Goal: Transaction & Acquisition: Purchase product/service

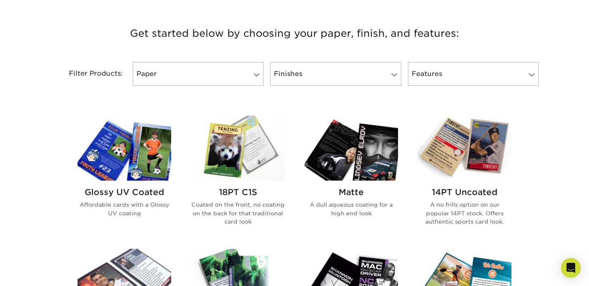
scroll to position [303, 0]
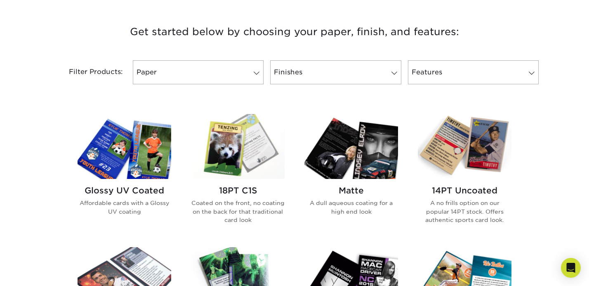
click at [237, 139] on img at bounding box center [238, 146] width 94 height 65
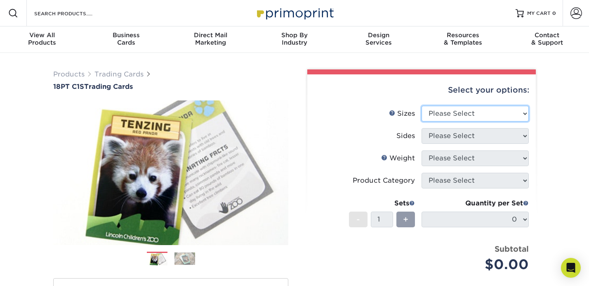
click at [445, 113] on select "Please Select 2.5" x 3.5"" at bounding box center [475, 114] width 107 height 16
select select "2.50x3.50"
click at [422, 106] on select "Please Select 2.5" x 3.5"" at bounding box center [475, 114] width 107 height 16
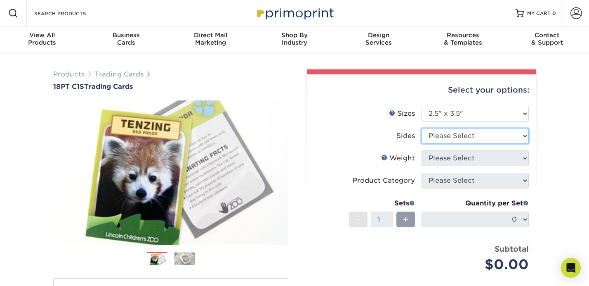
click at [443, 136] on select "Please Select Print Both Sides Print Front Only" at bounding box center [475, 136] width 107 height 16
select select "13abbda7-1d64-4f25-8bb2-c179b224825d"
click at [422, 128] on select "Please Select Print Both Sides Print Front Only" at bounding box center [475, 136] width 107 height 16
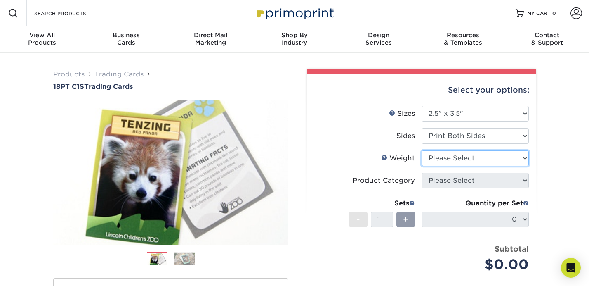
click at [447, 158] on select "Please Select 18PT C1S" at bounding box center [475, 158] width 107 height 16
select select "18PTC1S"
click at [422, 150] on select "Please Select 18PT C1S" at bounding box center [475, 158] width 107 height 16
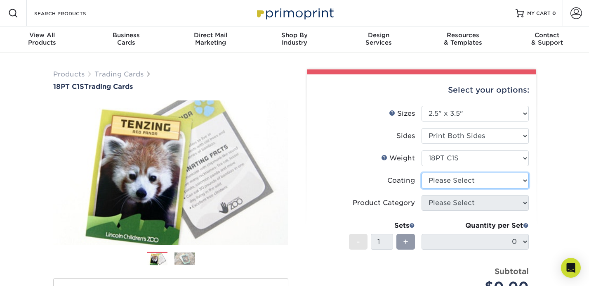
click at [437, 181] on select at bounding box center [475, 181] width 107 height 16
select select "3e7618de-abca-4bda-9f97-8b9129e913d8"
click at [422, 173] on select at bounding box center [475, 181] width 107 height 16
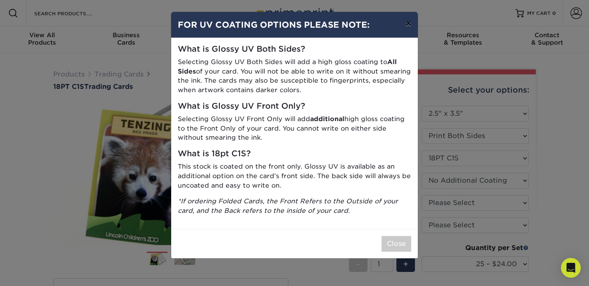
click at [409, 23] on button "×" at bounding box center [408, 23] width 19 height 23
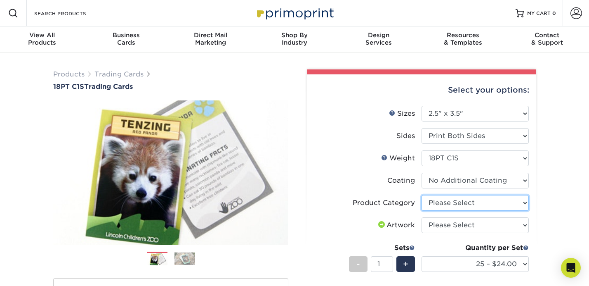
click at [451, 207] on select "Please Select Trading Cards" at bounding box center [475, 203] width 107 height 16
select select "c2f9bce9-36c2-409d-b101-c29d9d031e18"
click at [422, 195] on select "Please Select Trading Cards" at bounding box center [475, 203] width 107 height 16
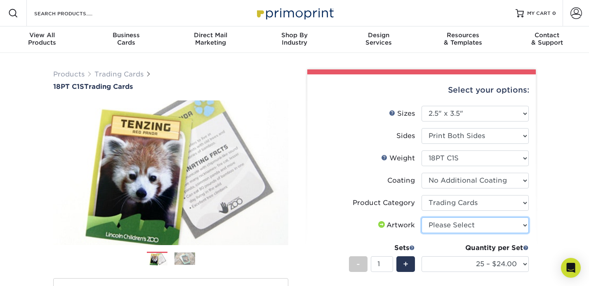
click at [431, 223] on select "Please Select I will upload files I need a design - $100" at bounding box center [475, 225] width 107 height 16
select select "upload"
click at [422, 217] on select "Please Select I will upload files I need a design - $100" at bounding box center [475, 225] width 107 height 16
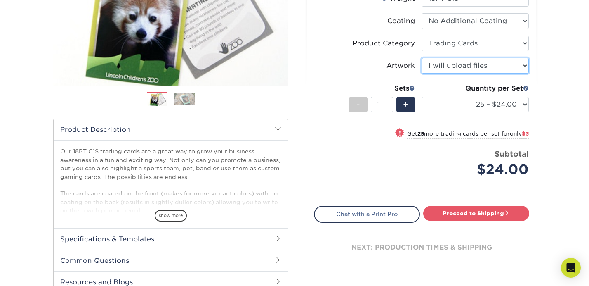
scroll to position [161, 0]
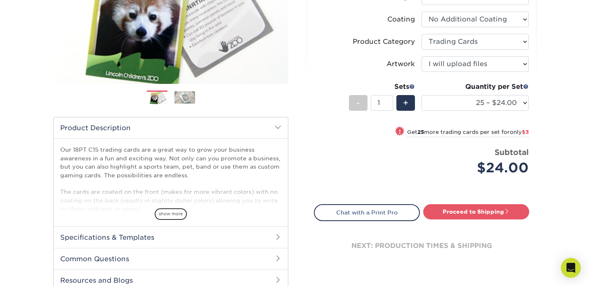
click at [237, 234] on h2 "Specifications & Templates" at bounding box center [171, 236] width 234 height 21
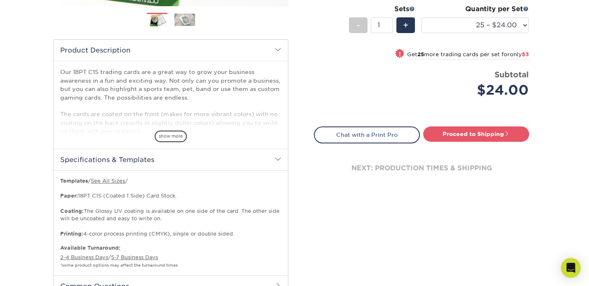
scroll to position [332, 0]
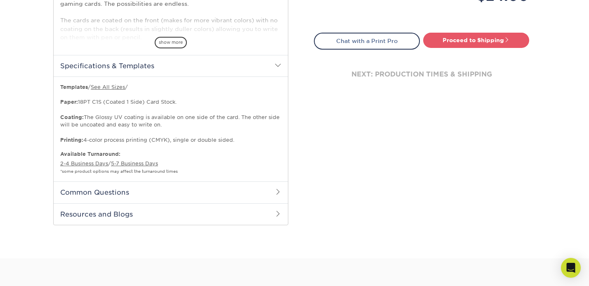
click at [272, 189] on h2 "Common Questions" at bounding box center [171, 191] width 234 height 21
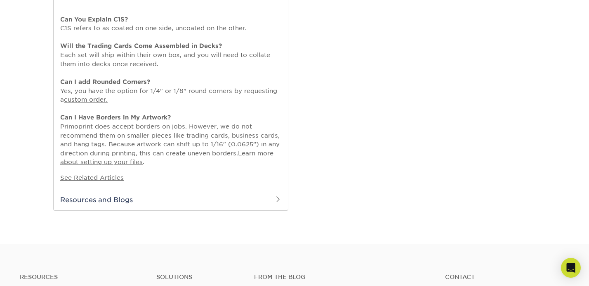
scroll to position [529, 0]
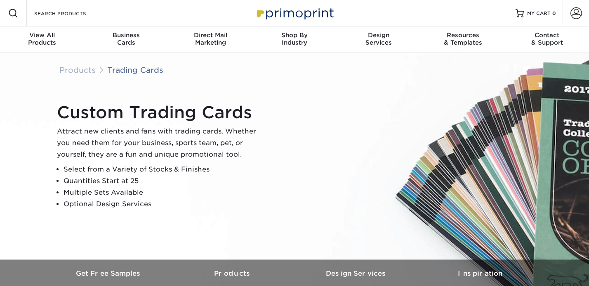
scroll to position [1, 0]
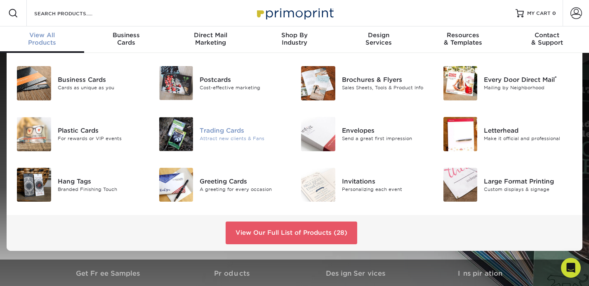
click at [168, 128] on img at bounding box center [176, 134] width 34 height 34
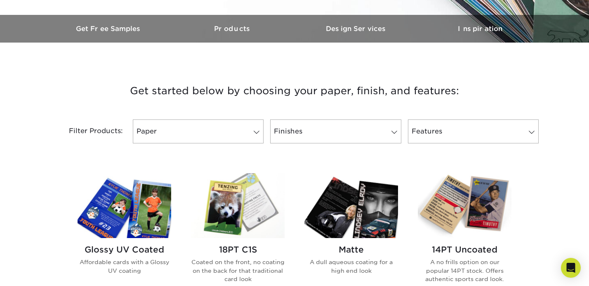
scroll to position [245, 0]
click at [226, 127] on link "Paper" at bounding box center [198, 131] width 131 height 24
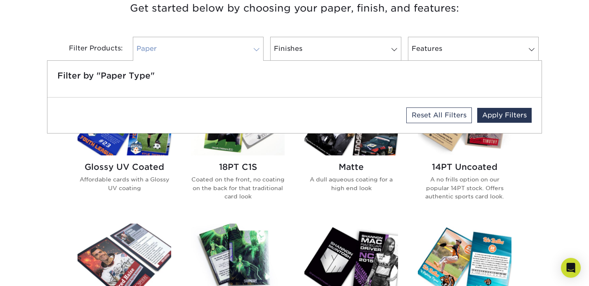
scroll to position [329, 0]
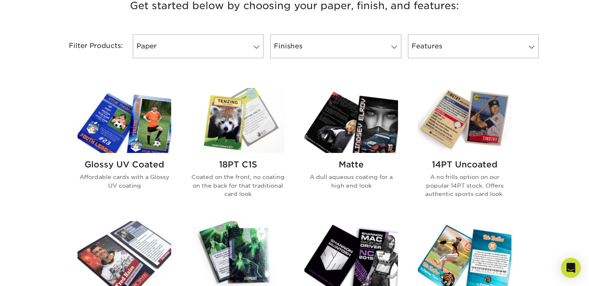
click at [233, 125] on img at bounding box center [238, 120] width 94 height 65
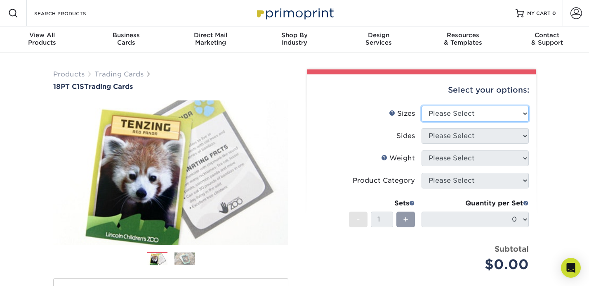
click at [438, 112] on select "Please Select 2.5" x 3.5"" at bounding box center [475, 114] width 107 height 16
select select "2.50x3.50"
click at [422, 106] on select "Please Select 2.5" x 3.5"" at bounding box center [475, 114] width 107 height 16
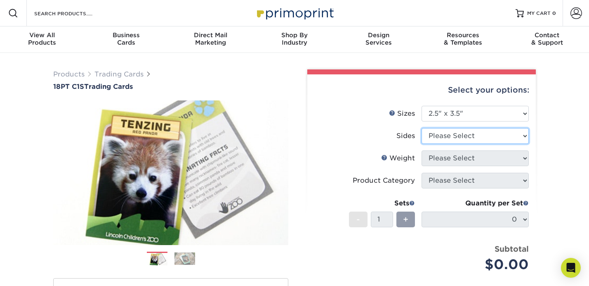
click at [447, 135] on select "Please Select Print Both Sides Print Front Only" at bounding box center [475, 136] width 107 height 16
select select "13abbda7-1d64-4f25-8bb2-c179b224825d"
click at [422, 128] on select "Please Select Print Both Sides Print Front Only" at bounding box center [475, 136] width 107 height 16
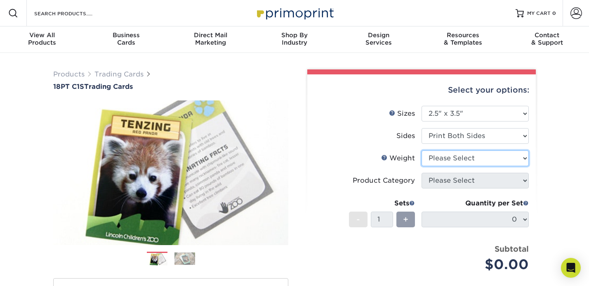
click at [453, 157] on select "Please Select 18PT C1S" at bounding box center [475, 158] width 107 height 16
select select "18PTC1S"
click at [422, 150] on select "Please Select 18PT C1S" at bounding box center [475, 158] width 107 height 16
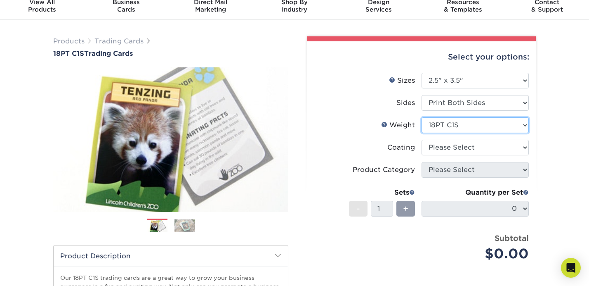
scroll to position [34, 0]
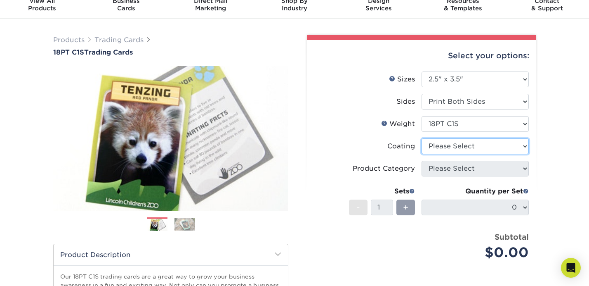
click at [458, 142] on select at bounding box center [475, 146] width 107 height 16
select select "3e7618de-abca-4bda-9f97-8b9129e913d8"
click at [422, 138] on select at bounding box center [475, 146] width 107 height 16
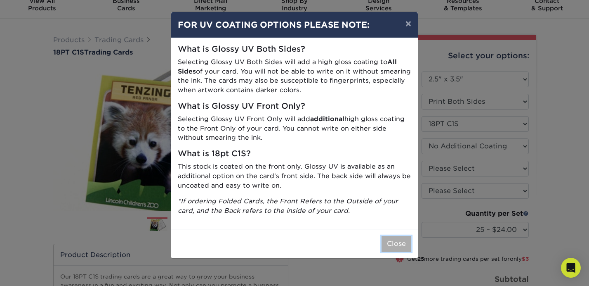
click at [394, 241] on button "Close" at bounding box center [397, 244] width 30 height 16
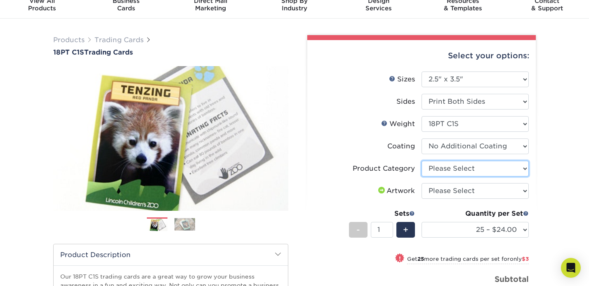
click at [450, 167] on select "Please Select Trading Cards" at bounding box center [475, 169] width 107 height 16
select select "c2f9bce9-36c2-409d-b101-c29d9d031e18"
click at [422, 161] on select "Please Select Trading Cards" at bounding box center [475, 169] width 107 height 16
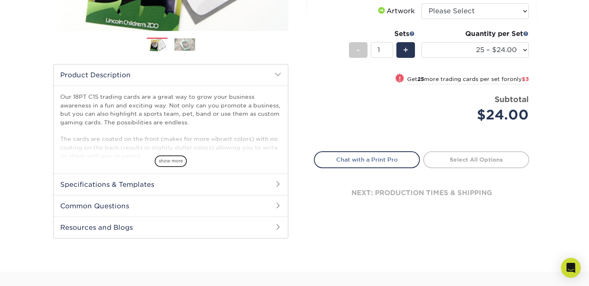
scroll to position [215, 0]
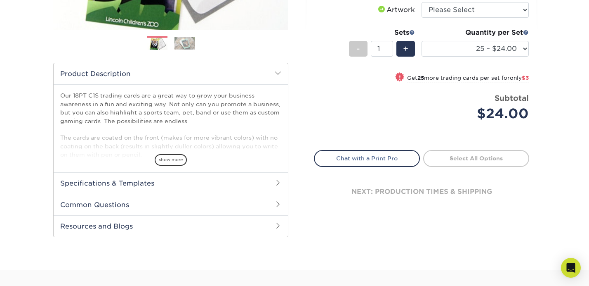
click at [237, 187] on h2 "Specifications & Templates" at bounding box center [171, 182] width 234 height 21
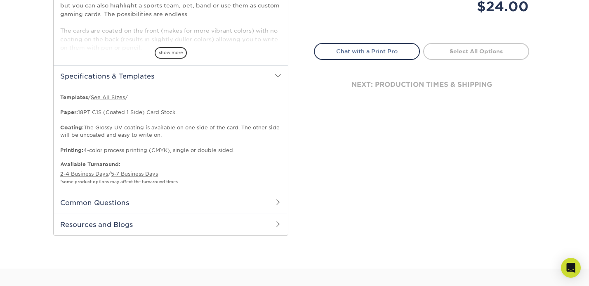
scroll to position [325, 0]
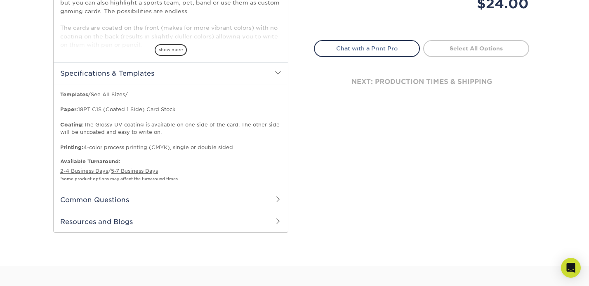
click at [219, 202] on h2 "Common Questions" at bounding box center [171, 199] width 234 height 21
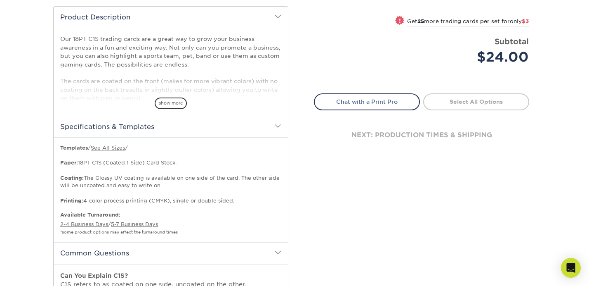
scroll to position [137, 0]
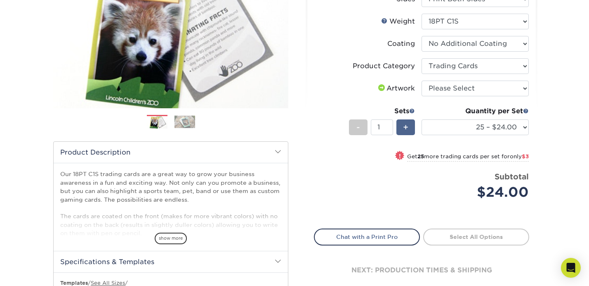
click at [403, 128] on span "+" at bounding box center [405, 127] width 5 height 12
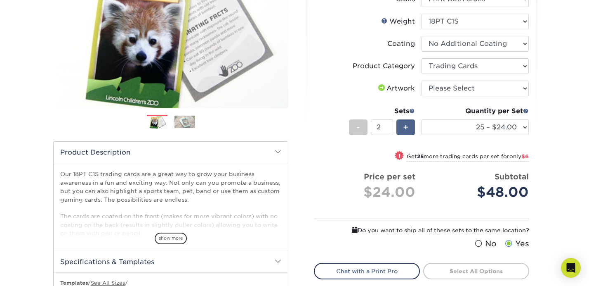
click at [403, 127] on span "+" at bounding box center [405, 127] width 5 height 12
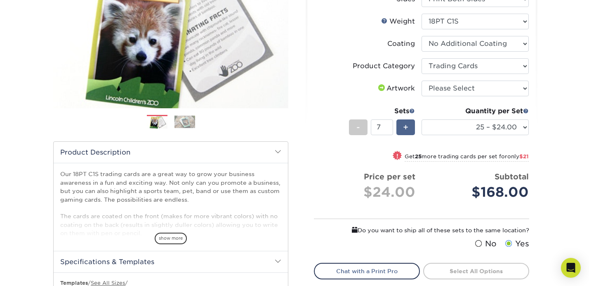
click at [403, 127] on span "+" at bounding box center [405, 127] width 5 height 12
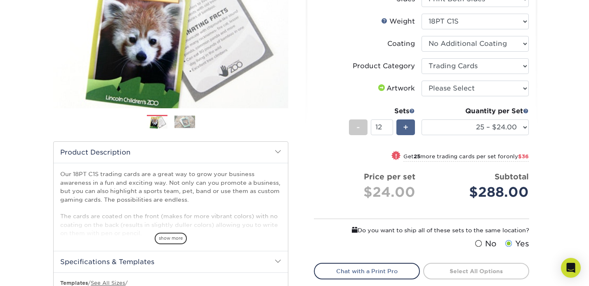
click at [403, 127] on span "+" at bounding box center [405, 127] width 5 height 12
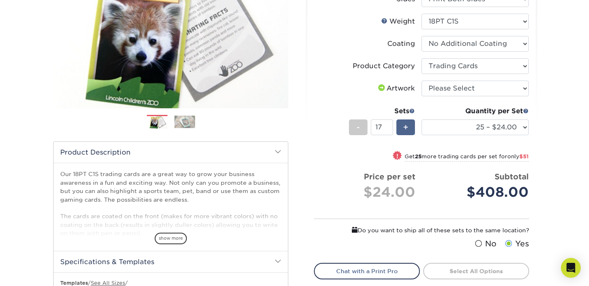
click at [403, 127] on span "+" at bounding box center [405, 127] width 5 height 12
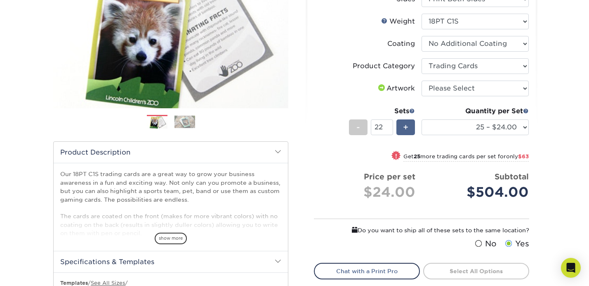
click at [403, 127] on span "+" at bounding box center [405, 127] width 5 height 12
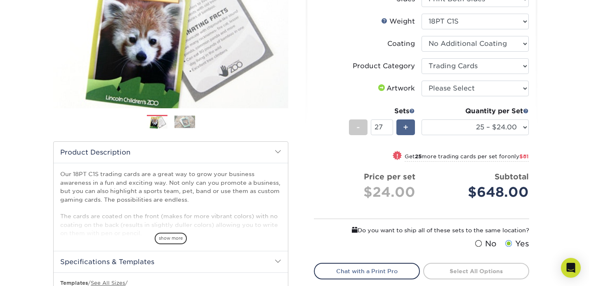
click at [403, 127] on span "+" at bounding box center [405, 127] width 5 height 12
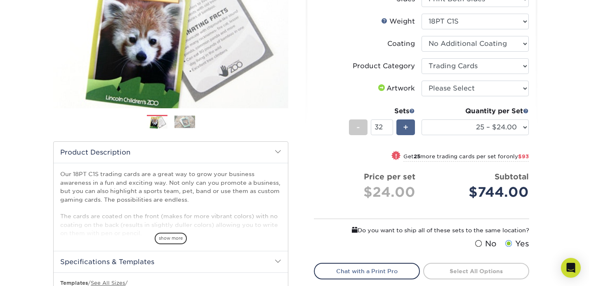
click at [403, 127] on span "+" at bounding box center [405, 127] width 5 height 12
type input "33"
click at [477, 127] on select "25 – $24.00 50 – $27.00 75 – $35.00 100 – $39.00 250 – $45.00 500 – $55.00 1000…" at bounding box center [475, 127] width 107 height 16
select select "50 – $27.00"
click at [422, 119] on select "25 – $24.00 50 – $27.00 75 – $35.00 100 – $39.00 250 – $45.00 500 – $55.00 1000…" at bounding box center [475, 127] width 107 height 16
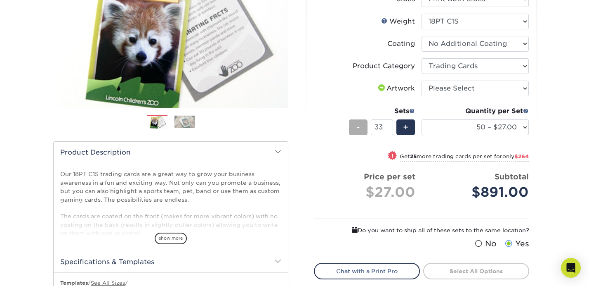
click at [358, 130] on span "-" at bounding box center [359, 127] width 4 height 12
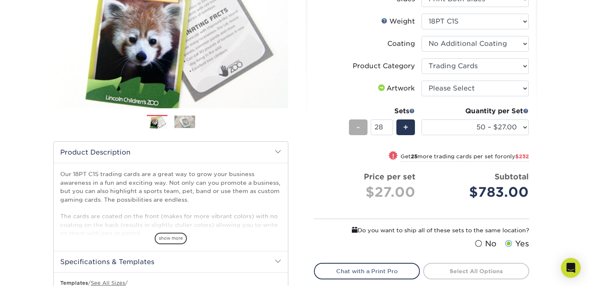
click at [358, 130] on span "-" at bounding box center [359, 127] width 4 height 12
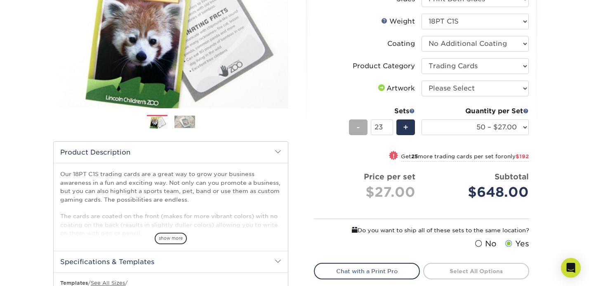
click at [358, 130] on span "-" at bounding box center [359, 127] width 4 height 12
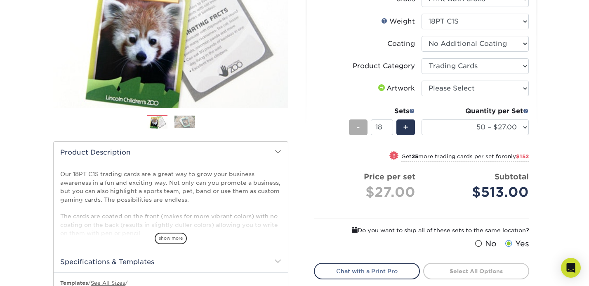
click at [358, 130] on span "-" at bounding box center [359, 127] width 4 height 12
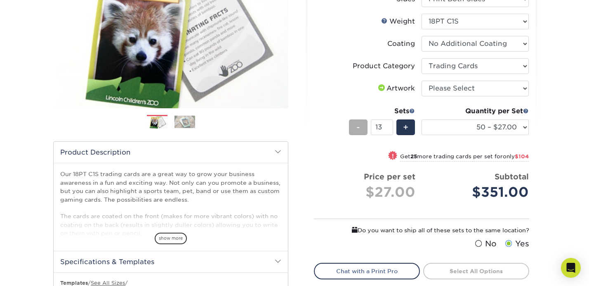
click at [358, 130] on span "-" at bounding box center [359, 127] width 4 height 12
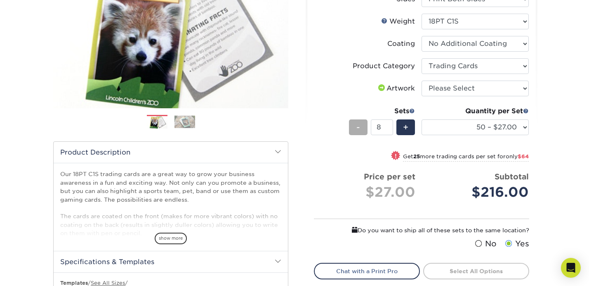
click at [358, 130] on span "-" at bounding box center [359, 127] width 4 height 12
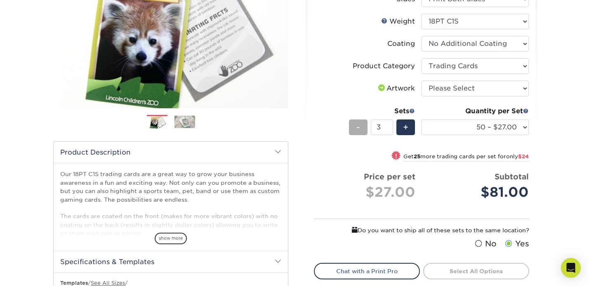
click at [358, 130] on span "-" at bounding box center [359, 127] width 4 height 12
type input "1"
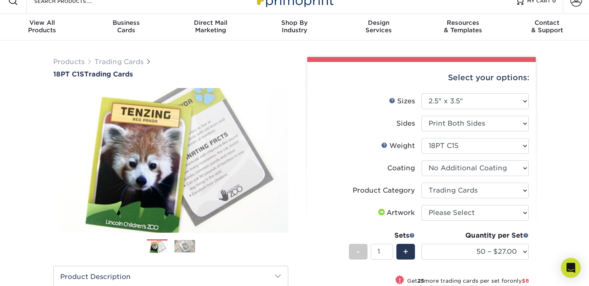
scroll to position [0, 0]
